Goal: Find specific page/section: Find specific page/section

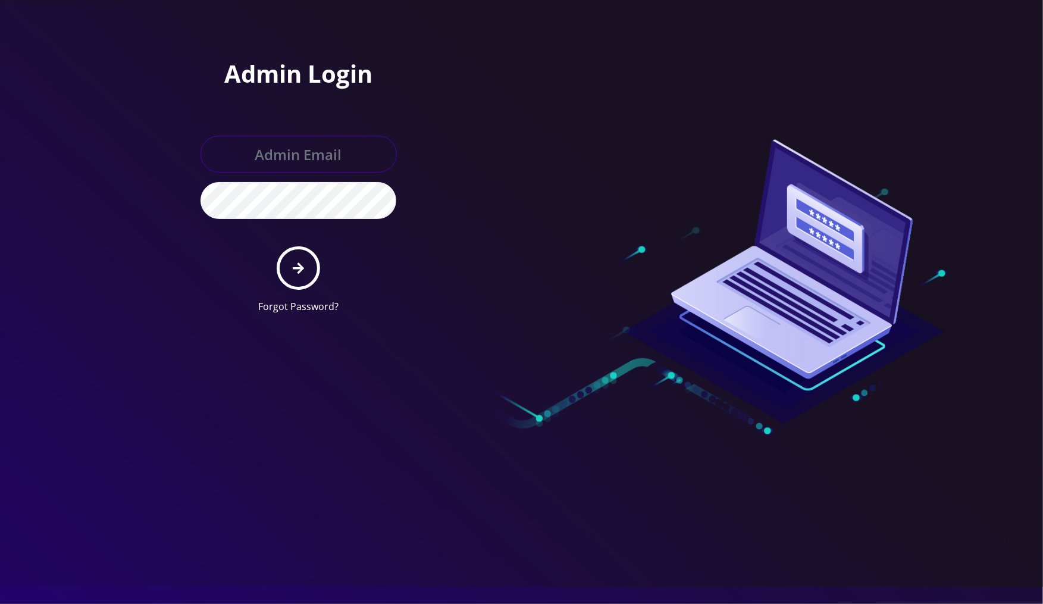
click at [303, 139] on input "text" at bounding box center [299, 154] width 196 height 37
type input "[PERSON_NAME][EMAIL_ADDRESS][DOMAIN_NAME]"
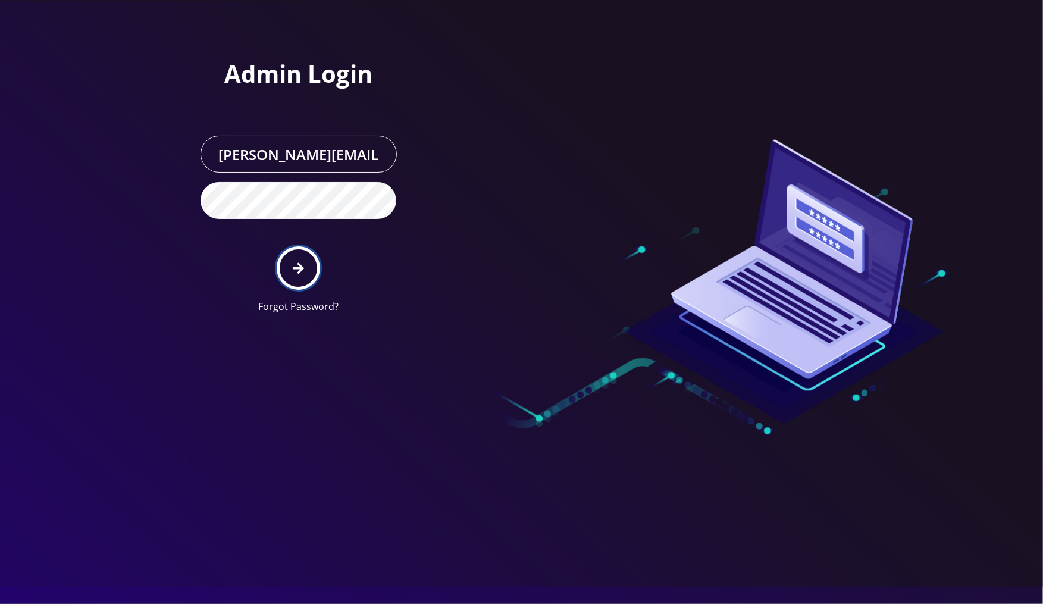
click at [299, 257] on button "submit" at bounding box center [298, 267] width 43 height 43
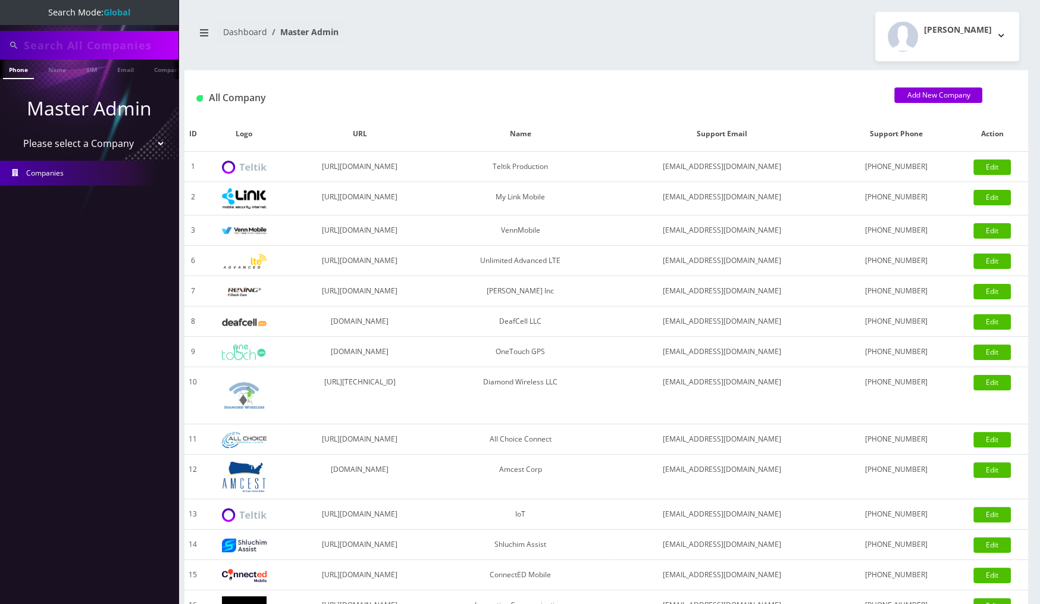
click at [112, 46] on input "text" at bounding box center [100, 45] width 152 height 23
paste input "8452630605"
type input "8452630605"
click at [16, 74] on link "Phone" at bounding box center [18, 70] width 31 height 20
